Goal: Find specific fact: Find specific fact

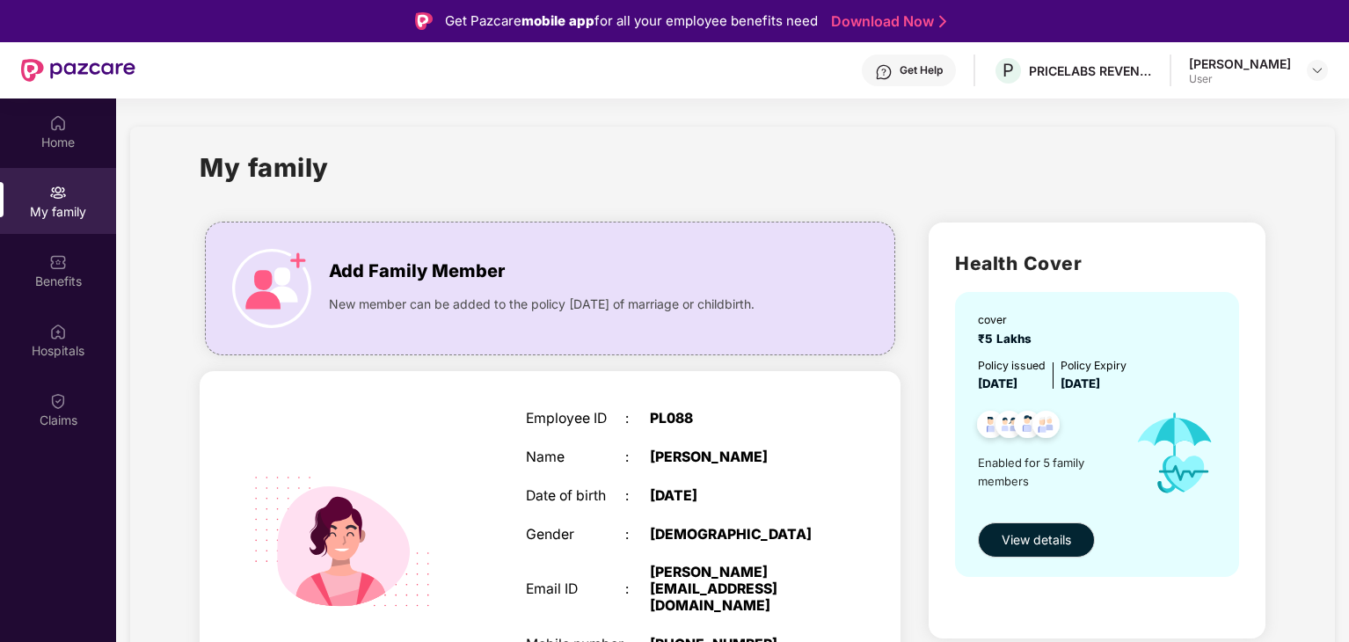
scroll to position [99, 0]
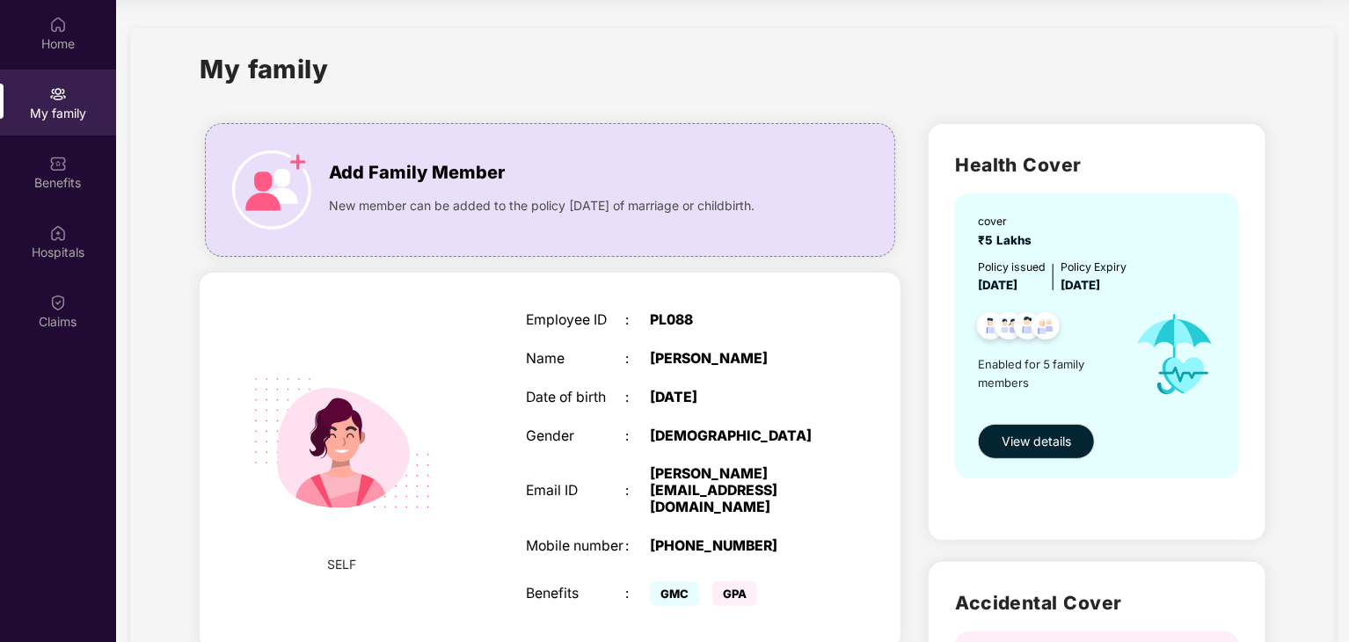
click at [749, 476] on div "[PERSON_NAME][EMAIL_ADDRESS][DOMAIN_NAME]" at bounding box center [737, 490] width 174 height 49
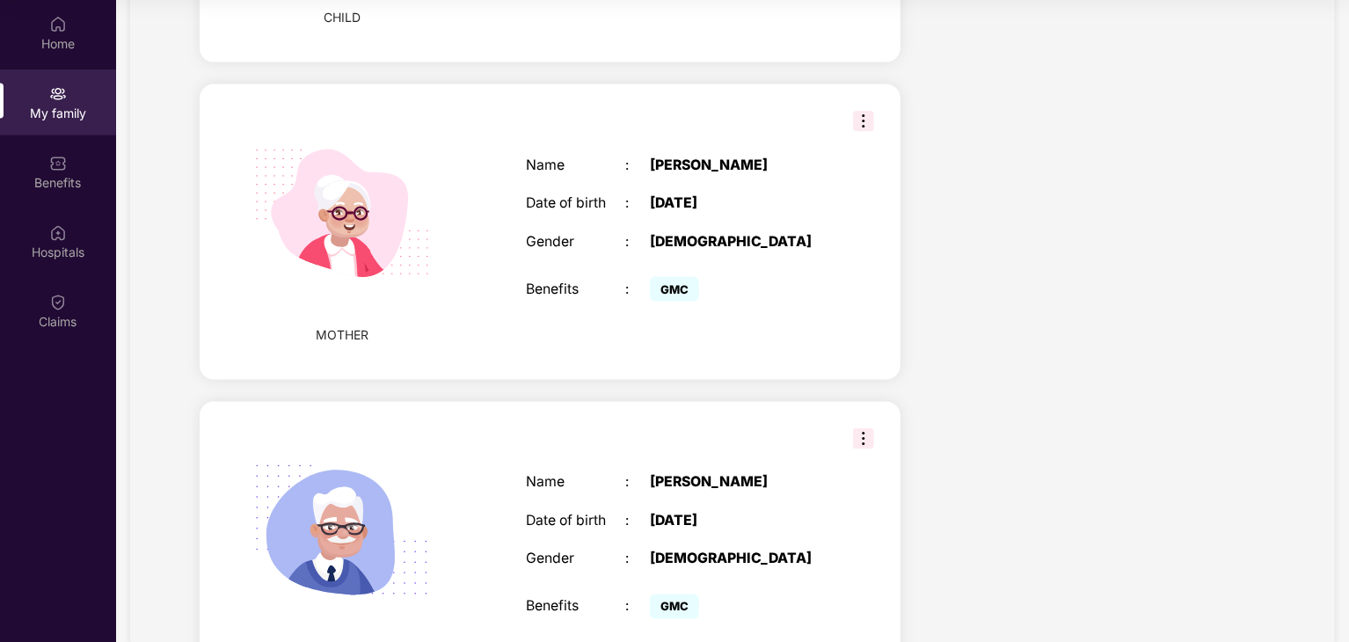
scroll to position [1333, 0]
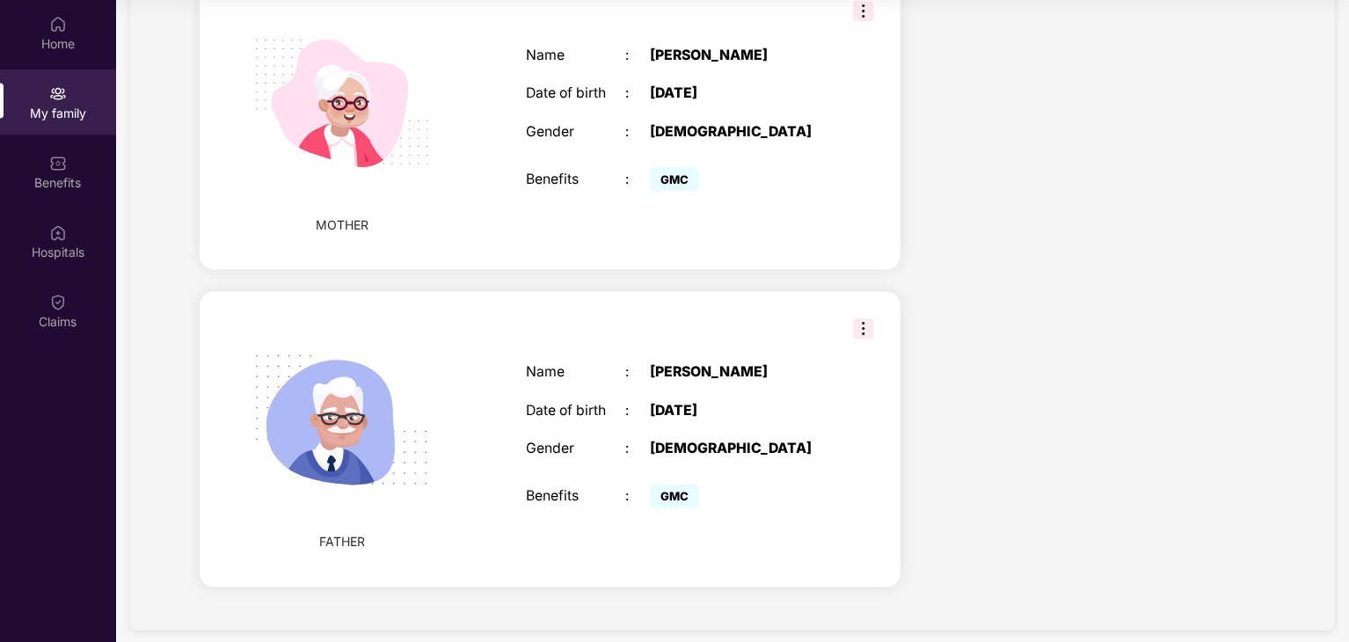
click at [46, 157] on div "Benefits" at bounding box center [58, 172] width 116 height 66
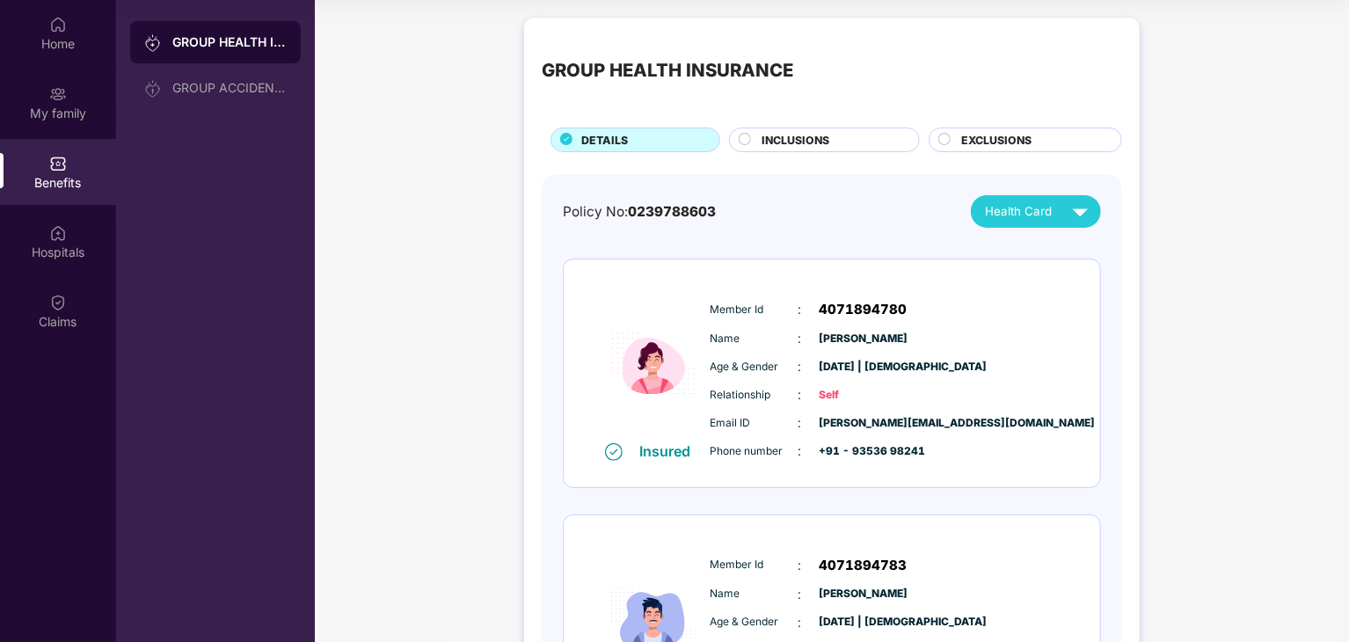
click at [679, 207] on span "0239788603" at bounding box center [672, 211] width 88 height 17
copy div "Policy No: 0239788603"
